Goal: Information Seeking & Learning: Compare options

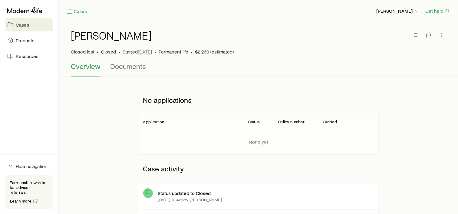
click at [24, 25] on span "Cases" at bounding box center [22, 25] width 13 height 6
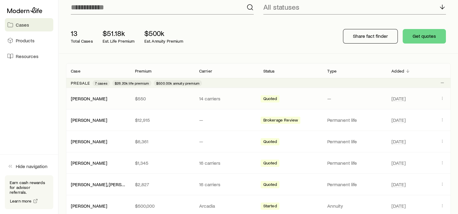
scroll to position [91, 0]
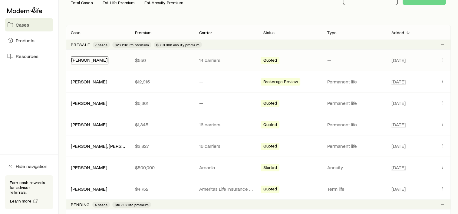
click at [98, 62] on link "[PERSON_NAME]" at bounding box center [89, 60] width 36 height 6
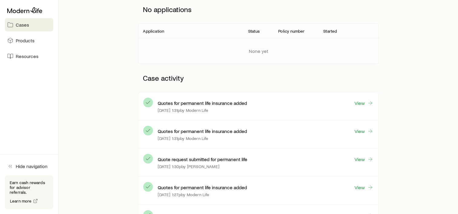
scroll to position [121, 0]
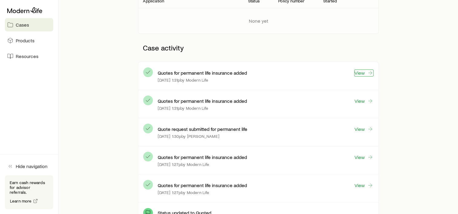
click at [362, 74] on link "View" at bounding box center [363, 73] width 19 height 7
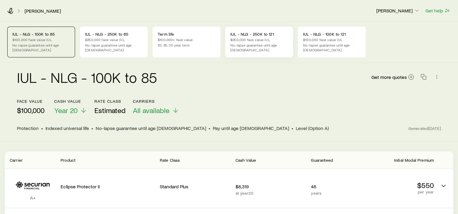
click at [241, 45] on p "No-lapse guarantee until age [DEMOGRAPHIC_DATA]" at bounding box center [258, 48] width 57 height 10
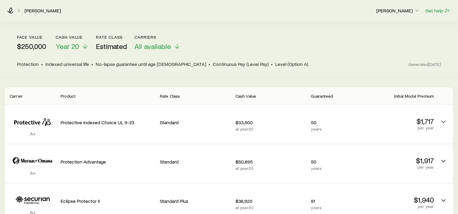
scroll to position [91, 0]
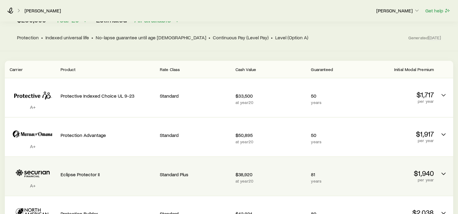
click at [383, 169] on p "$1,940" at bounding box center [398, 173] width 71 height 8
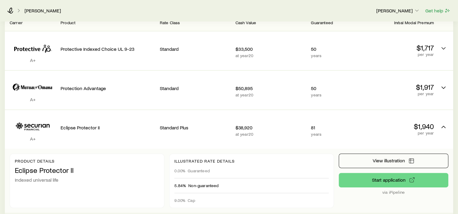
scroll to position [182, 0]
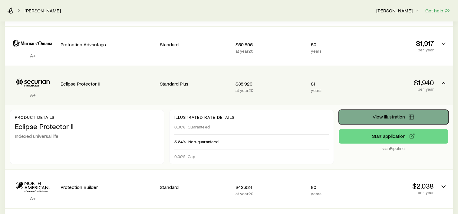
click at [390, 110] on button "View illustration" at bounding box center [394, 117] width 110 height 15
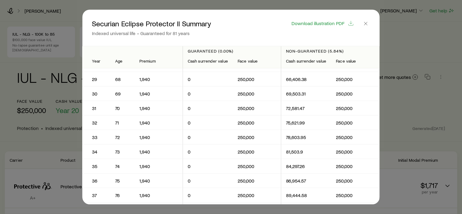
scroll to position [424, 0]
